Goal: Task Accomplishment & Management: Manage account settings

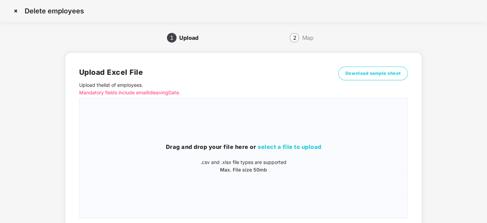
click at [18, 10] on img at bounding box center [15, 10] width 11 height 11
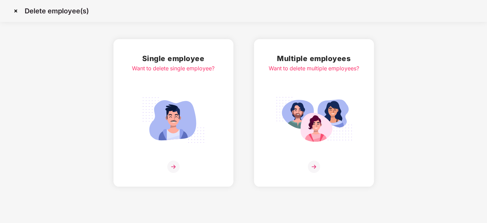
click at [14, 11] on img at bounding box center [15, 10] width 11 height 11
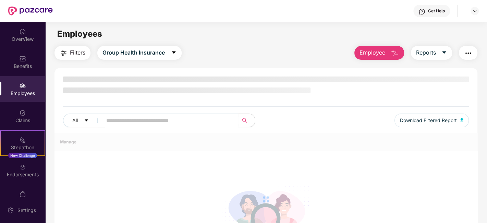
click at [26, 54] on div "Benefits" at bounding box center [22, 62] width 45 height 26
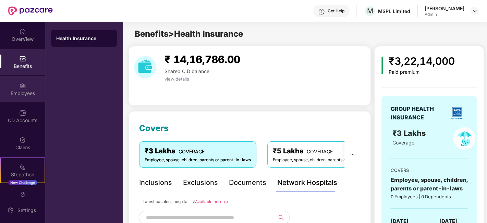
click at [25, 93] on div "Employees" at bounding box center [22, 93] width 45 height 7
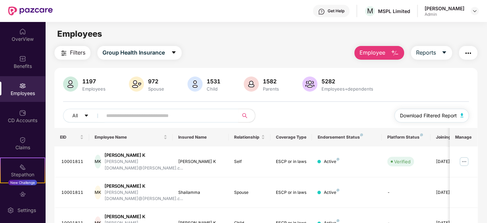
click at [437, 114] on span "Download Filtered Report" at bounding box center [428, 116] width 57 height 8
click at [431, 49] on span "Reports" at bounding box center [426, 52] width 20 height 9
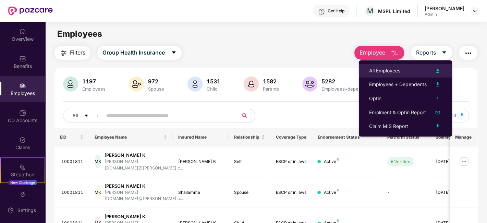
click at [375, 69] on div "All Employees" at bounding box center [384, 71] width 31 height 8
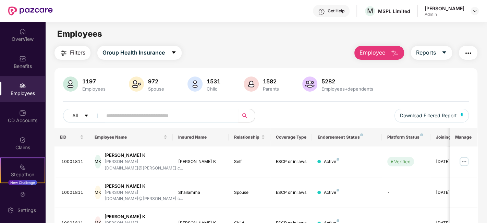
click at [455, 13] on div "Admin" at bounding box center [445, 14] width 40 height 5
click at [475, 11] on img at bounding box center [474, 10] width 5 height 5
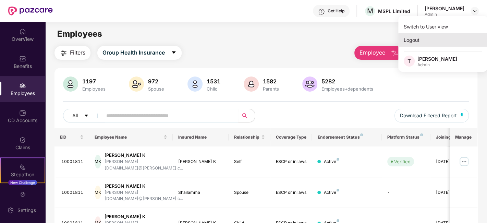
click at [413, 40] on div "Logout" at bounding box center [442, 39] width 89 height 13
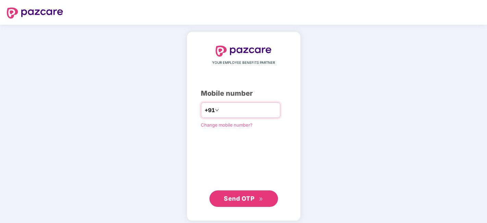
type input "**********"
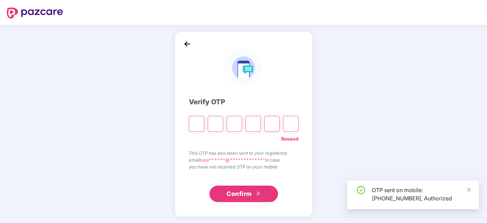
type input "*"
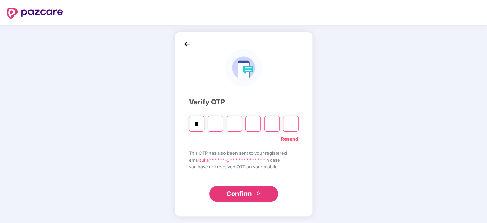
type input "*"
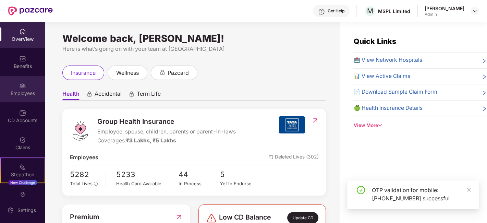
click at [15, 91] on div "Employees" at bounding box center [22, 93] width 45 height 7
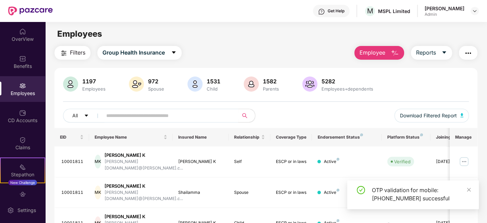
click at [375, 46] on button "Employee" at bounding box center [379, 53] width 50 height 14
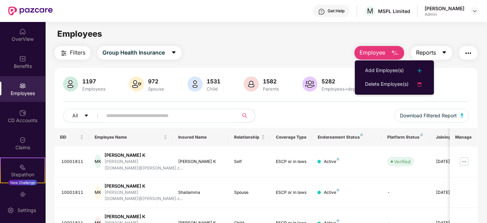
click at [437, 53] on button "Reports" at bounding box center [431, 53] width 41 height 14
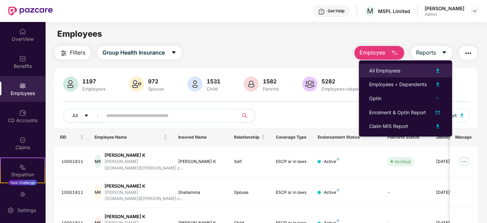
click at [395, 69] on div "All Employees" at bounding box center [384, 71] width 31 height 8
